Goal: Transaction & Acquisition: Purchase product/service

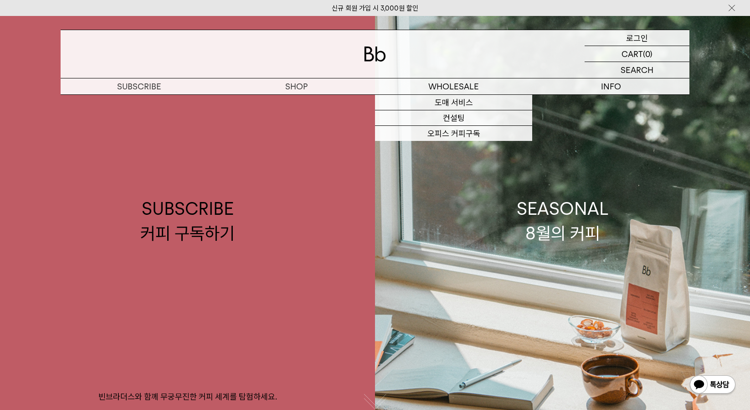
click at [635, 36] on p "로그인" at bounding box center [637, 37] width 22 height 15
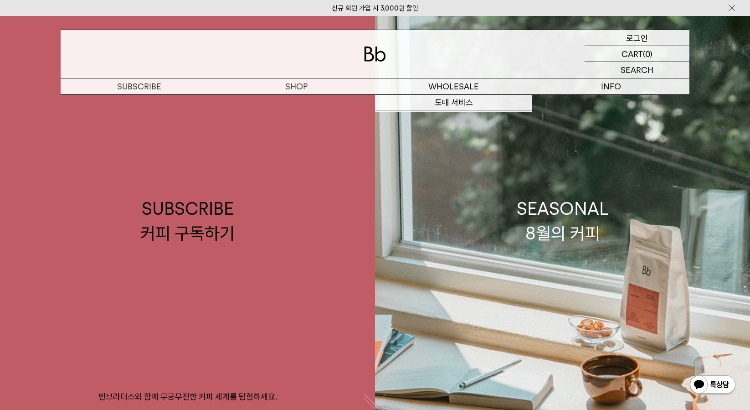
click at [621, 36] on div "LOGIN 로그인" at bounding box center [636, 37] width 105 height 15
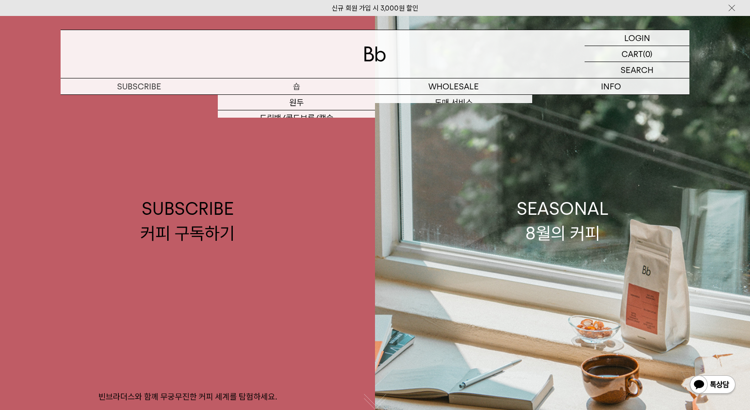
click at [295, 80] on p "숍" at bounding box center [296, 86] width 157 height 16
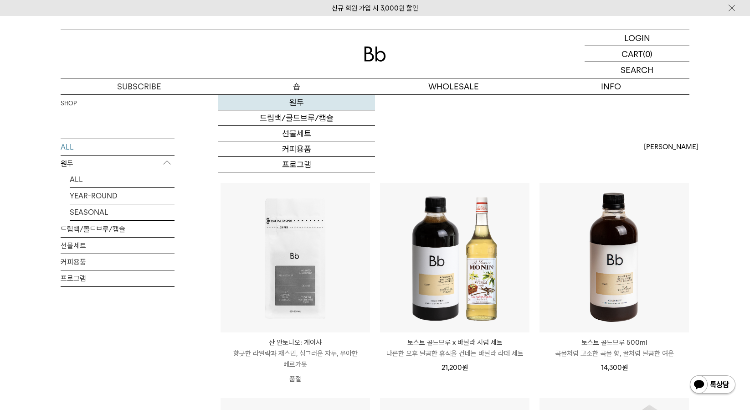
click at [292, 101] on link "원두" at bounding box center [296, 102] width 157 height 15
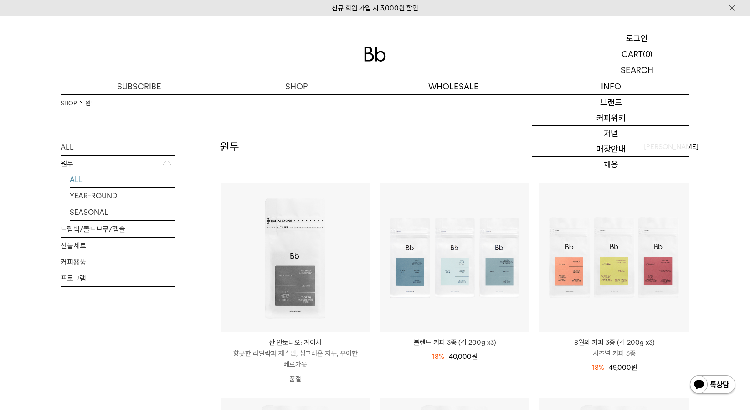
click at [630, 36] on p "로그인" at bounding box center [637, 37] width 22 height 15
